Goal: Information Seeking & Learning: Learn about a topic

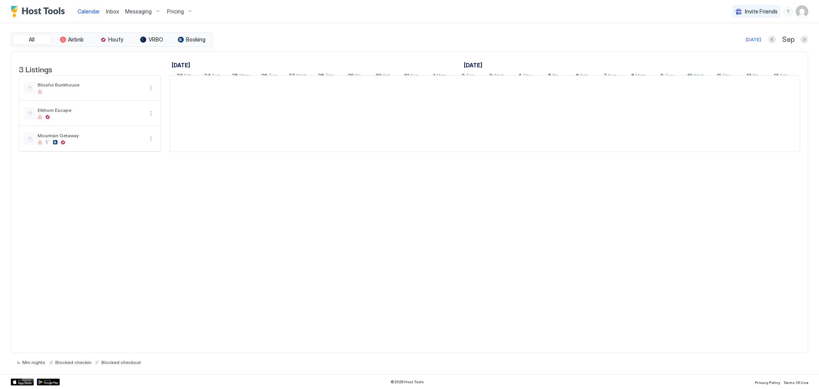
scroll to position [0, 427]
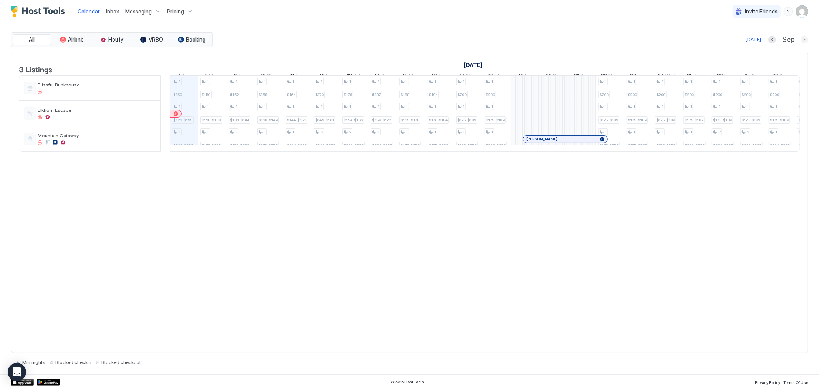
click at [805, 38] on button "Next month" at bounding box center [805, 40] width 8 height 8
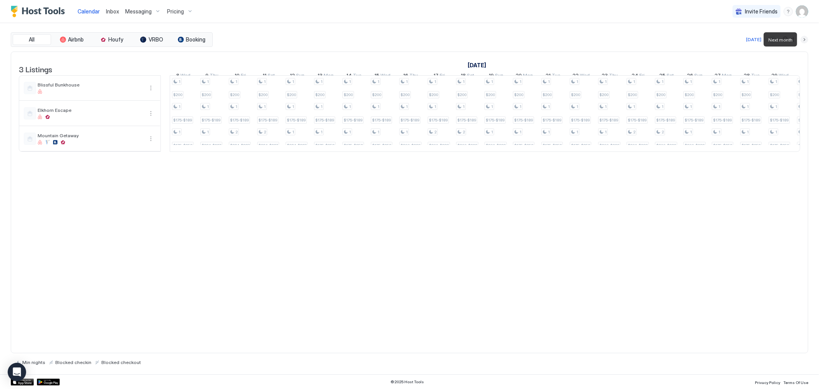
click at [805, 38] on button "Next month" at bounding box center [805, 40] width 8 height 8
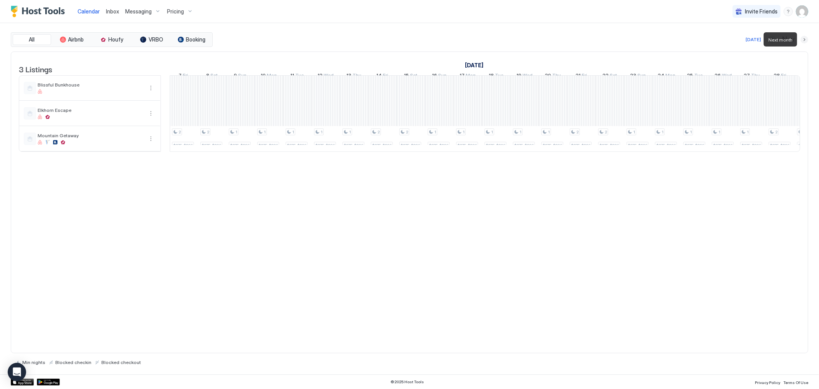
click at [805, 38] on button "Next month" at bounding box center [805, 40] width 8 height 8
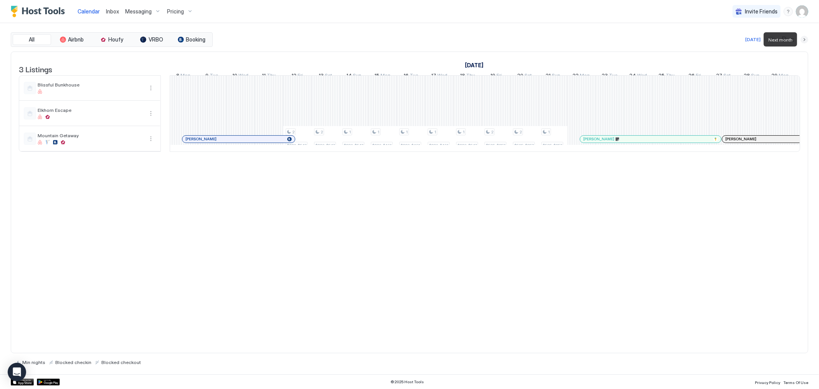
click at [805, 38] on button "Next month" at bounding box center [805, 40] width 8 height 8
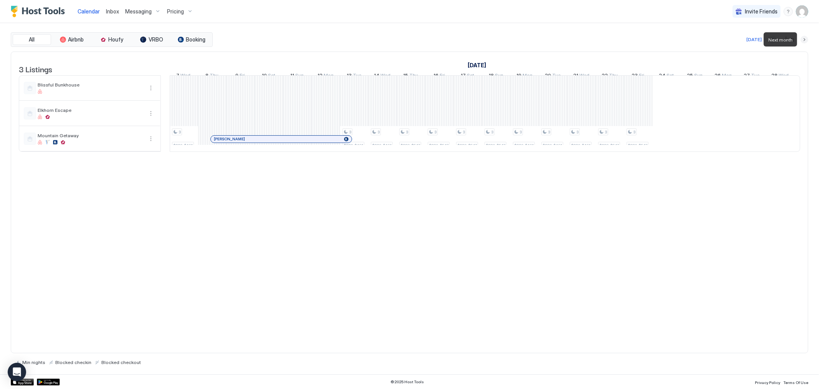
click at [805, 39] on button "Next month" at bounding box center [805, 40] width 8 height 8
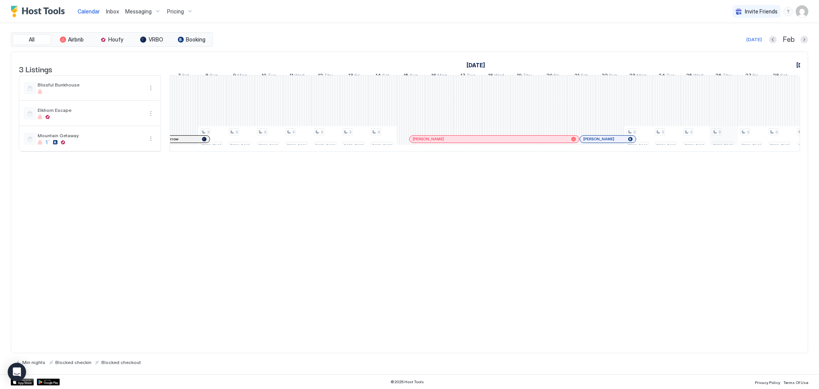
click at [726, 143] on div "3 $380-$547 3 $380-$547 3 $380-$547 3 $320-$461 3 $320-$461 3 $320-$461 3 $380-…" at bounding box center [624, 114] width 1762 height 76
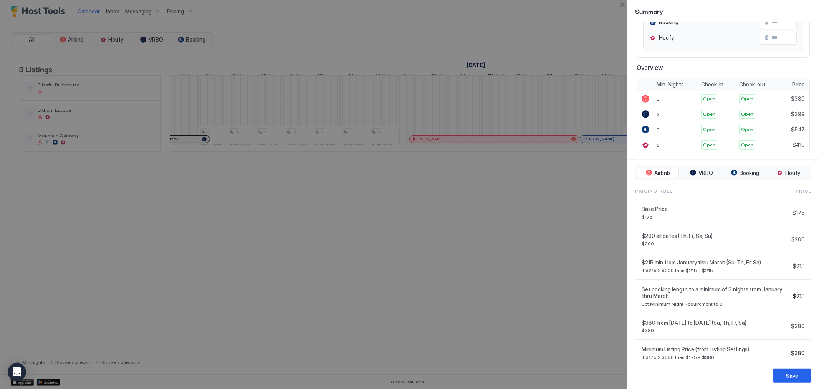
scroll to position [158, 0]
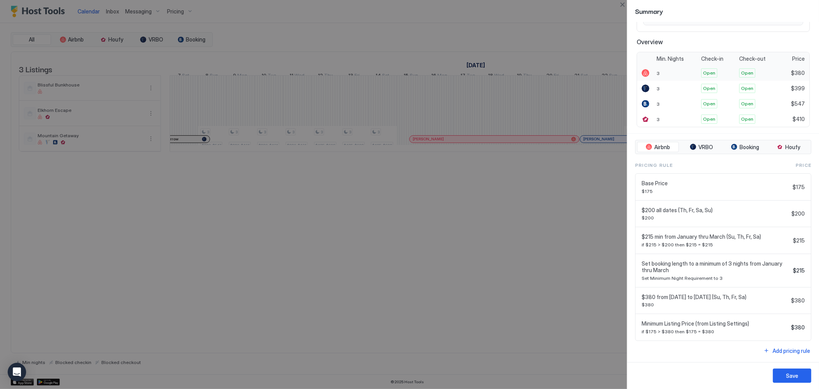
click at [795, 70] on span "$380" at bounding box center [798, 73] width 14 height 7
copy span "380"
